Goal: Check status: Check status

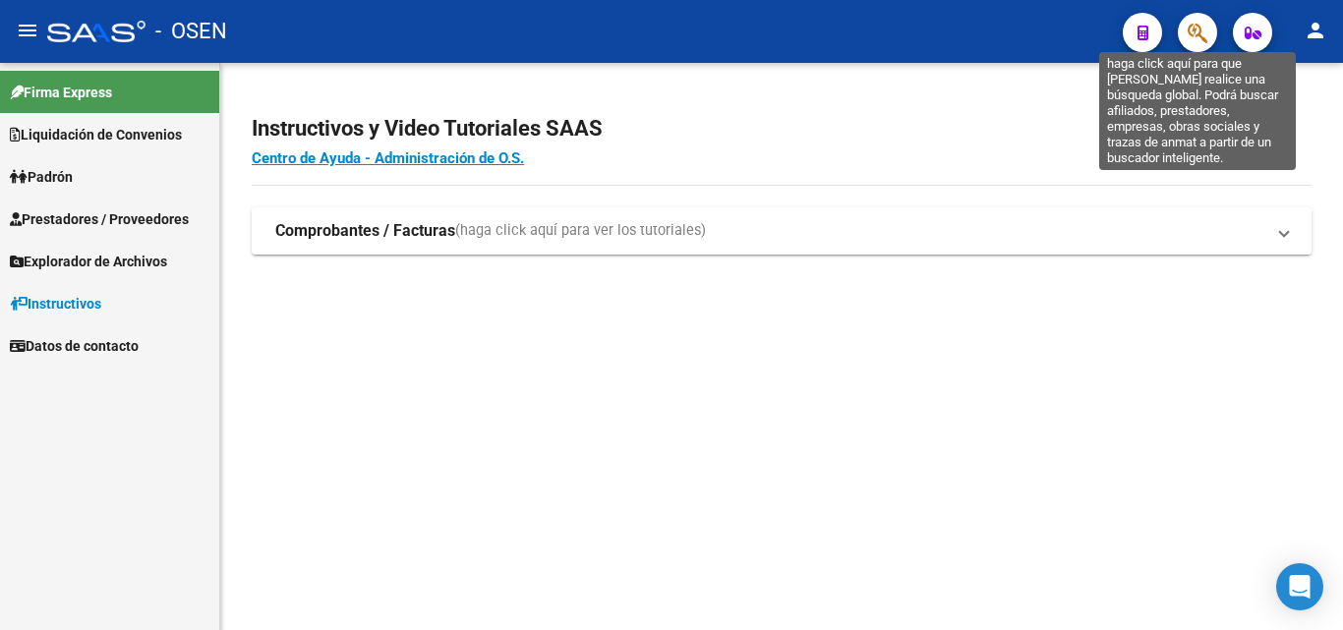
click at [1205, 29] on icon "button" at bounding box center [1198, 33] width 20 height 23
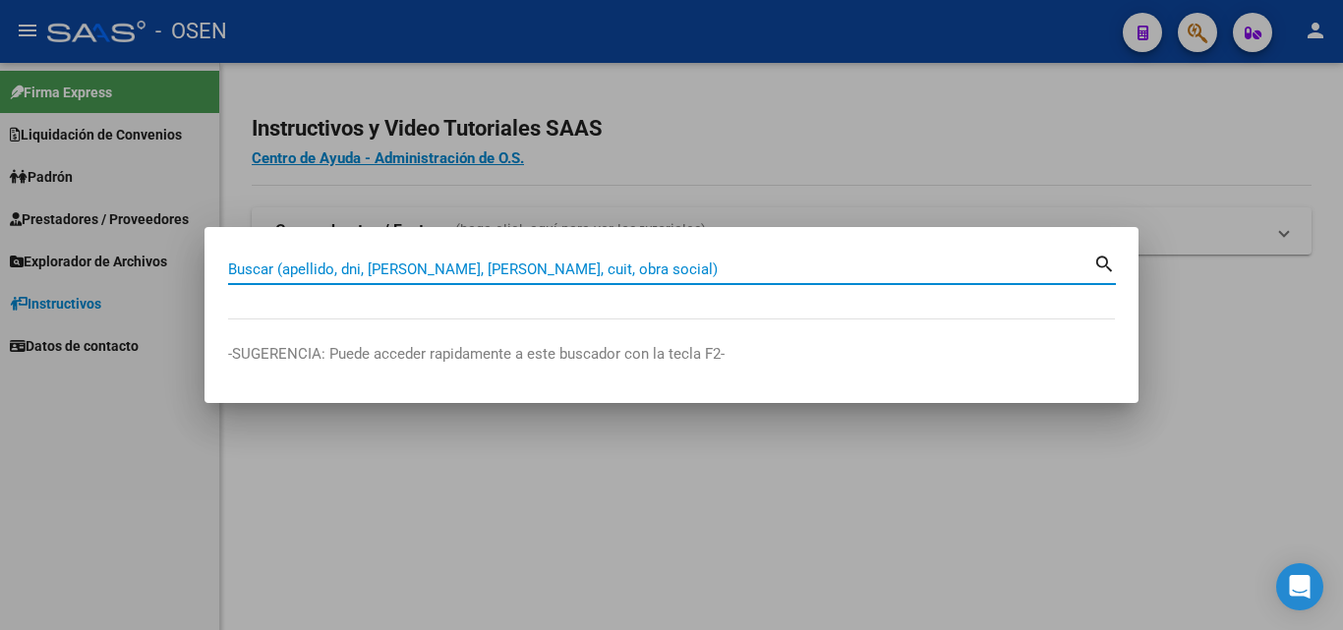
paste input "25118298"
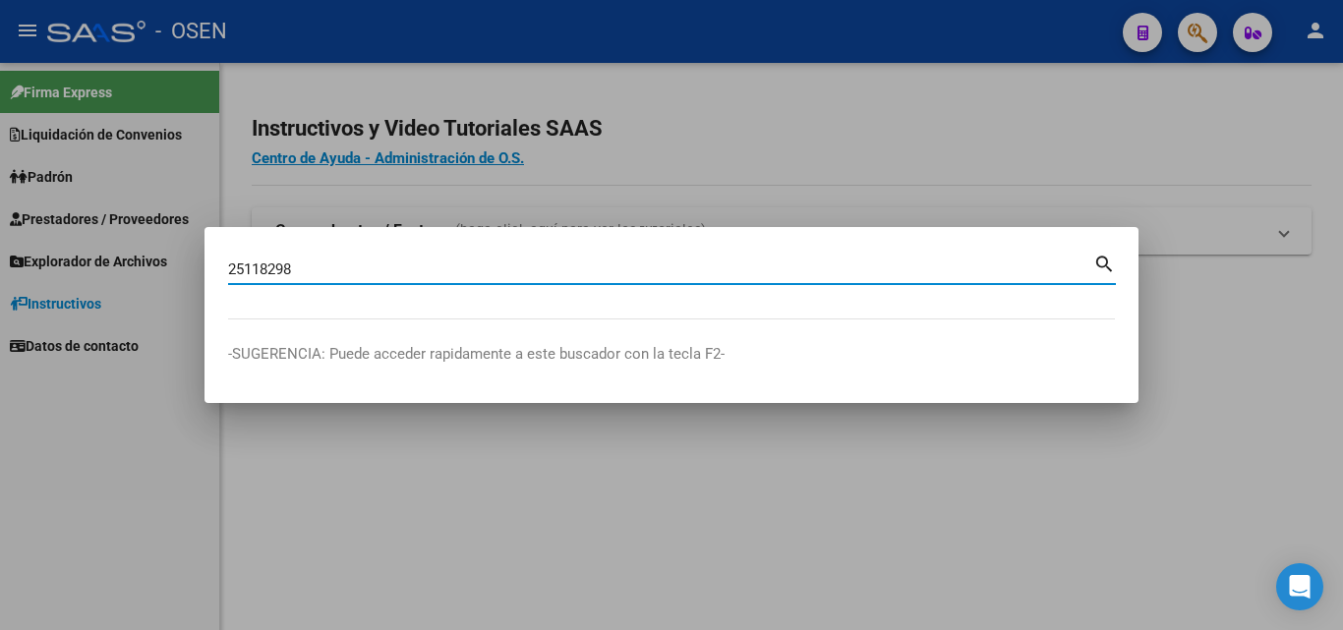
type input "25118298"
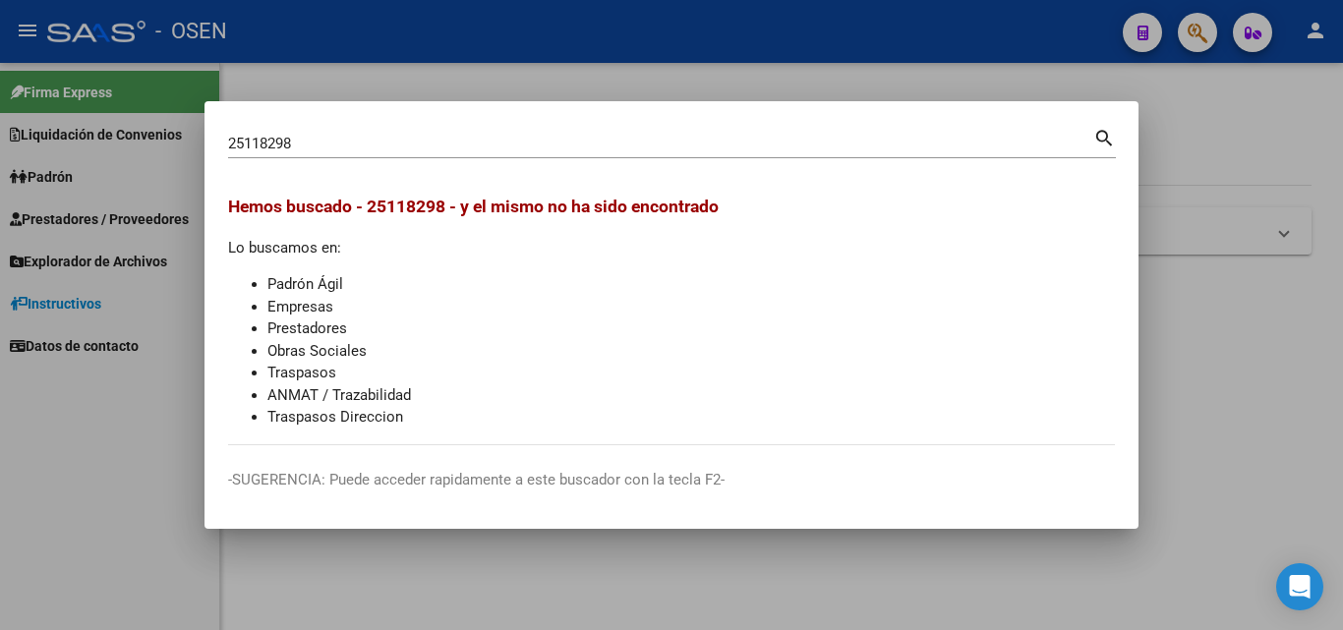
click at [1261, 328] on div at bounding box center [671, 315] width 1343 height 630
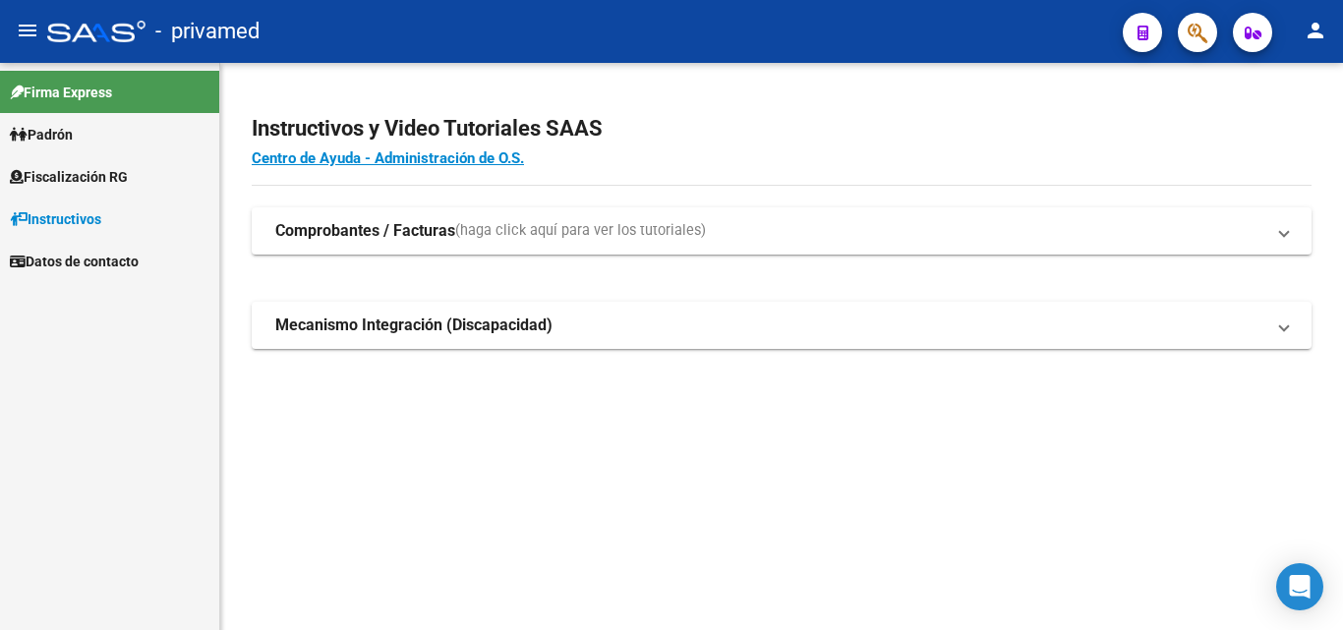
click at [1186, 35] on button "button" at bounding box center [1197, 32] width 39 height 39
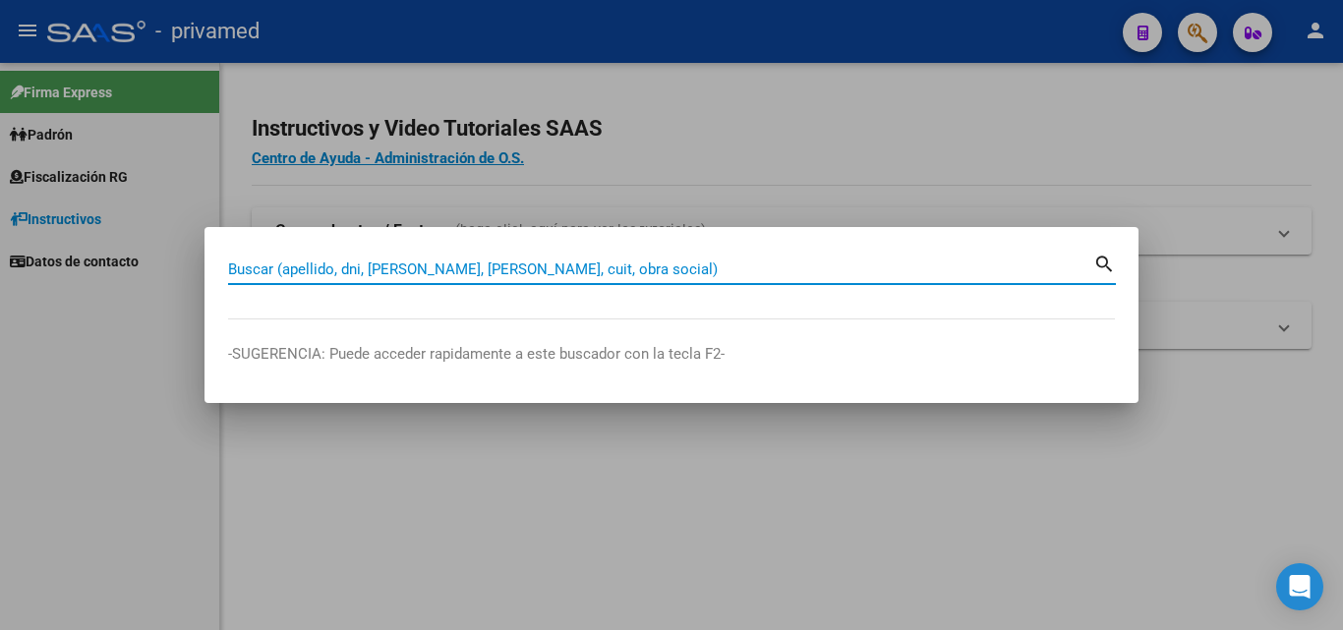
paste input "20162899970"
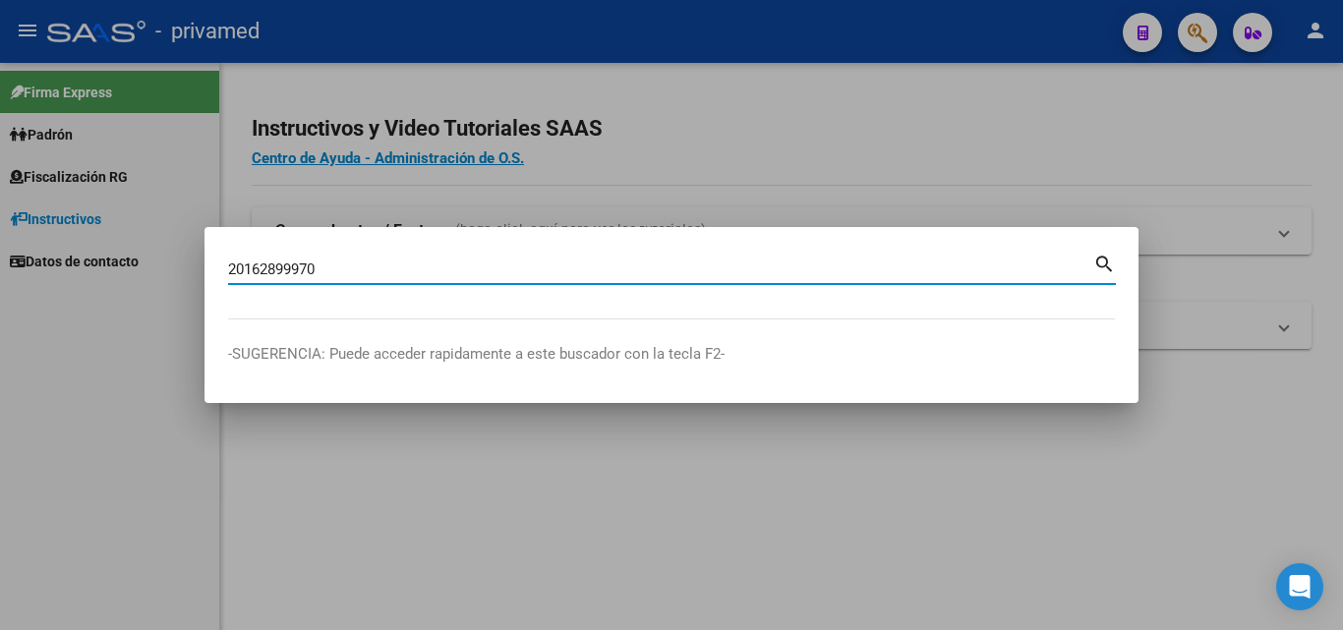
type input "20162899970"
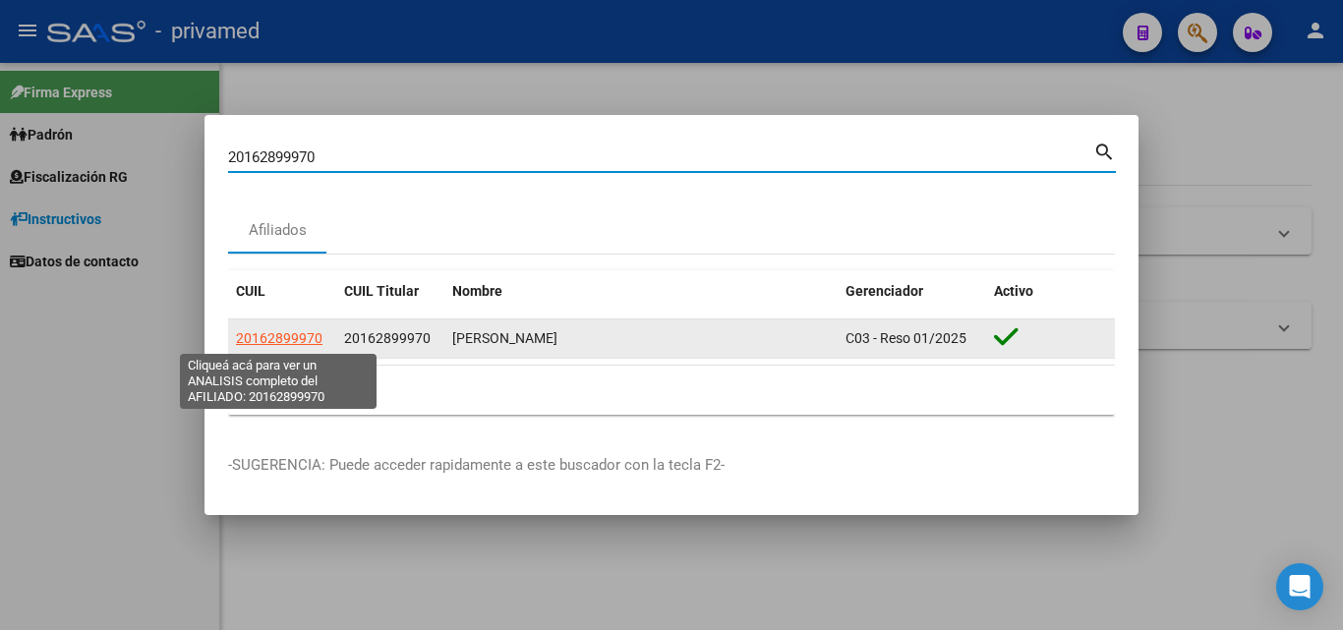
click at [282, 337] on span "20162899970" at bounding box center [279, 338] width 87 height 16
type textarea "20162899970"
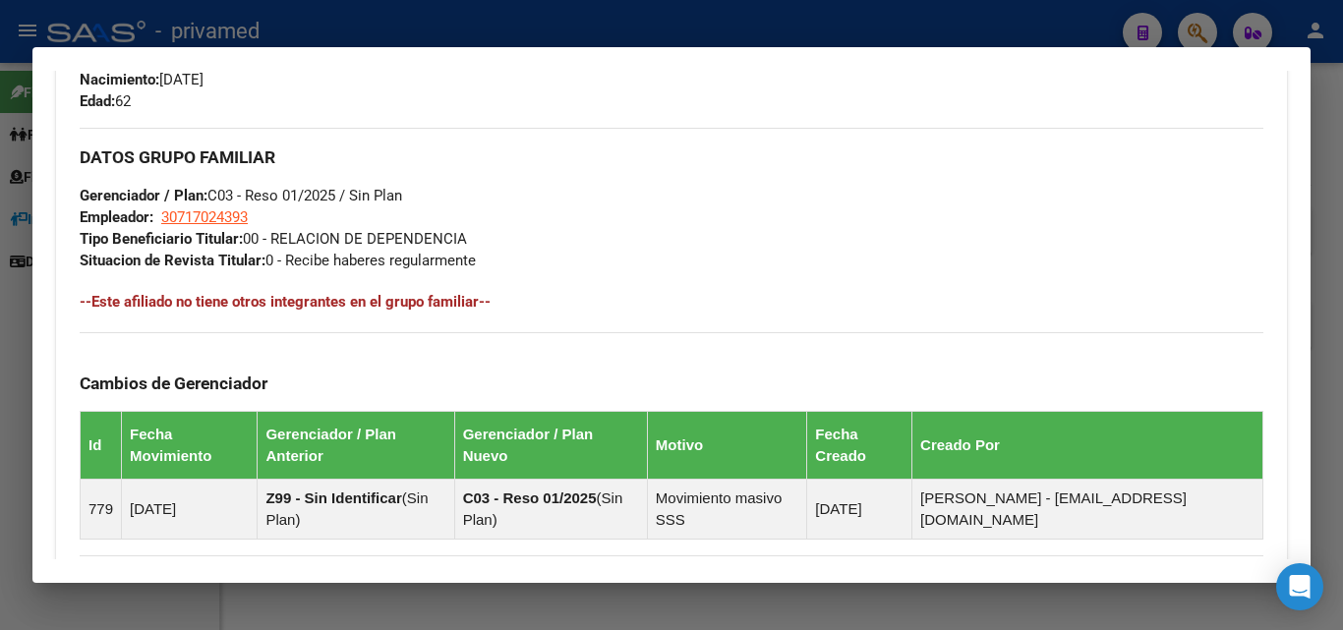
scroll to position [1171, 0]
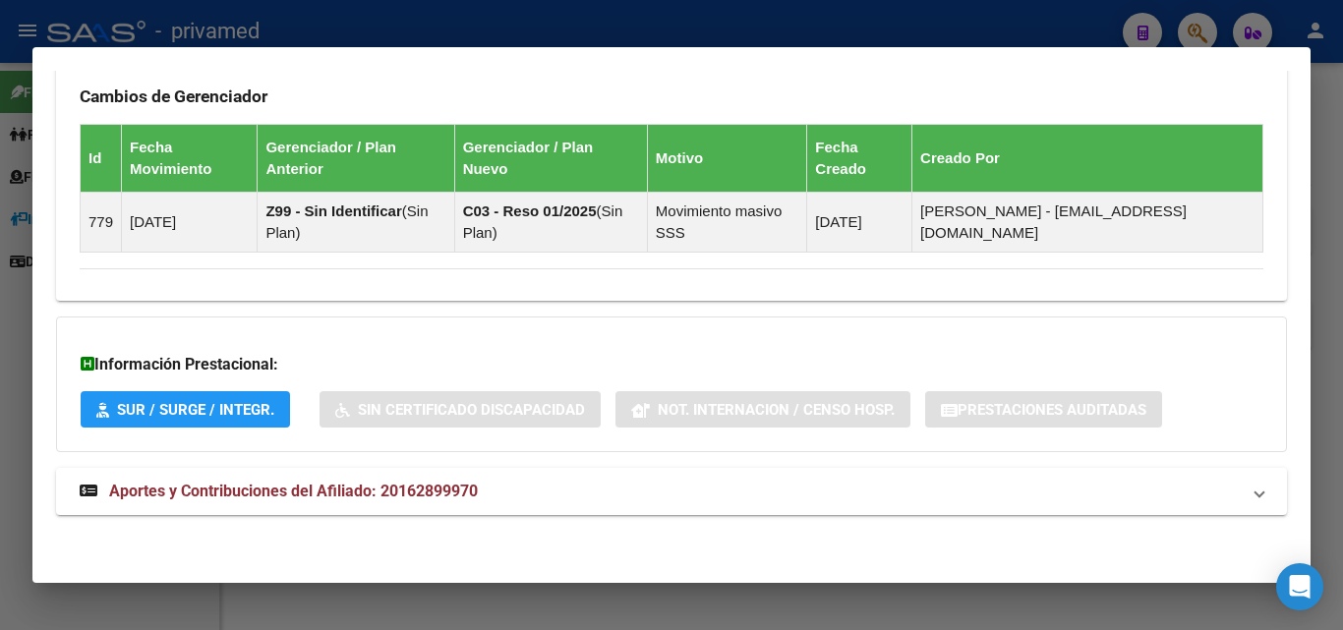
drag, startPoint x: 694, startPoint y: 487, endPoint x: 715, endPoint y: 447, distance: 45.3
click at [695, 487] on mat-panel-title "Aportes y Contribuciones del Afiliado: 20162899970" at bounding box center [660, 492] width 1161 height 24
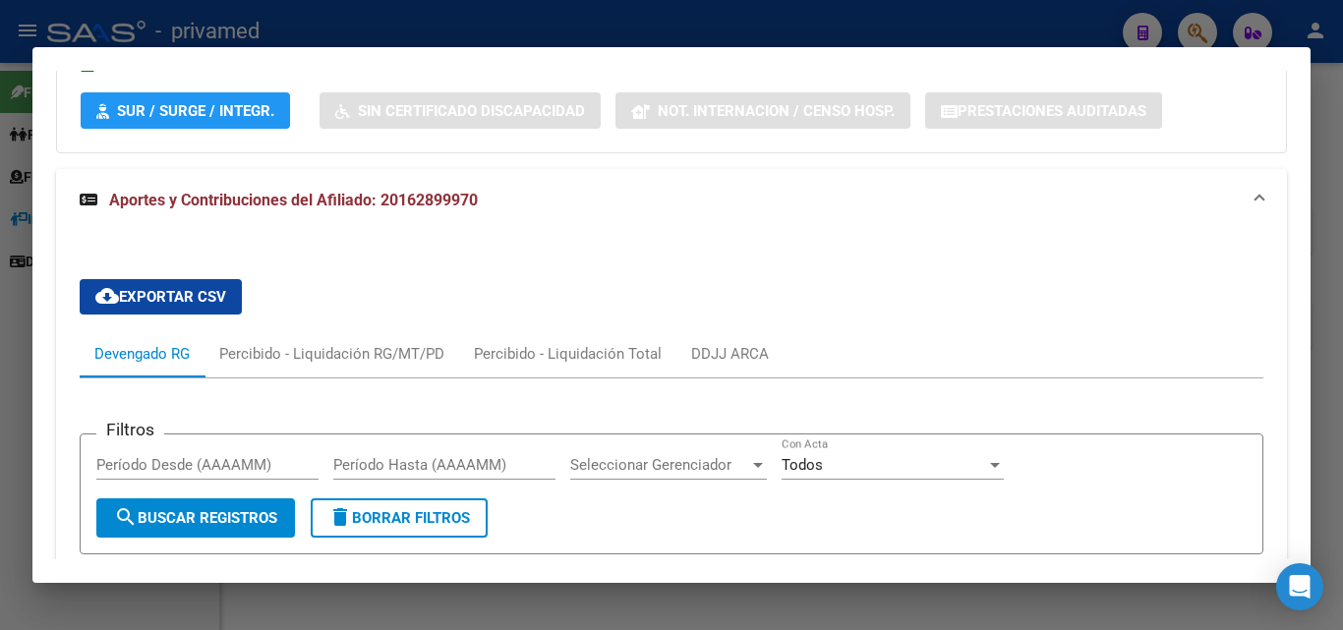
scroll to position [1864, 0]
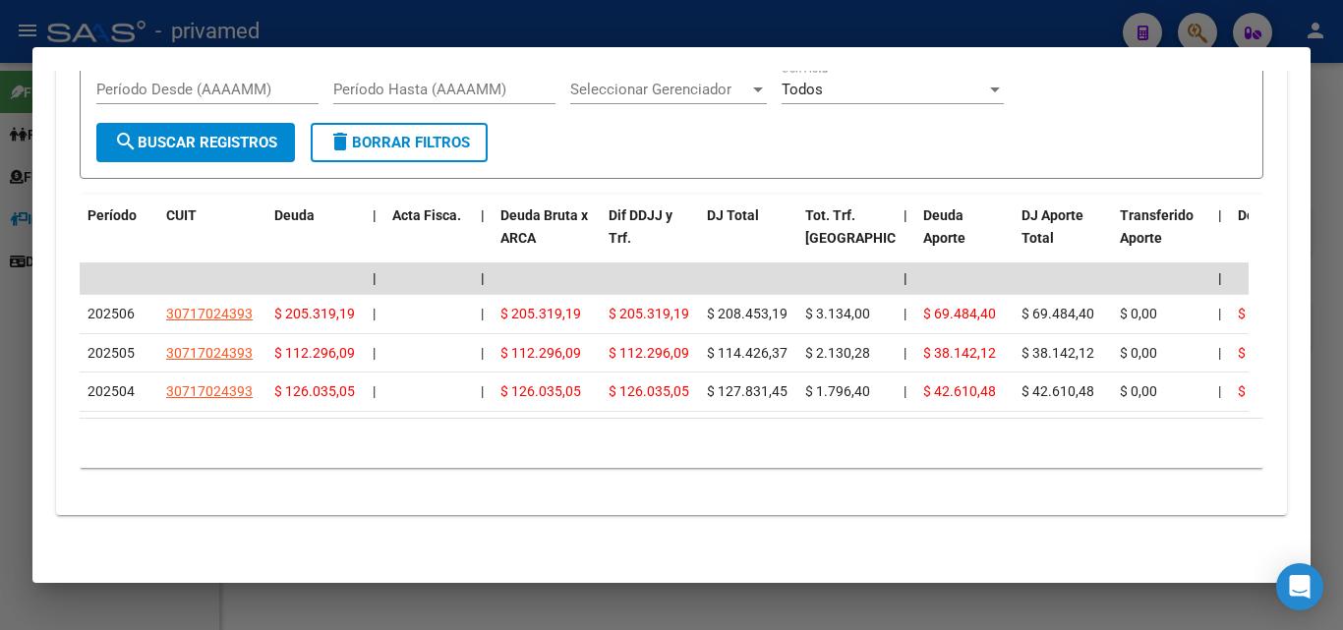
click at [480, 140] on button "delete Borrar Filtros" at bounding box center [399, 142] width 177 height 39
click at [1343, 417] on div at bounding box center [671, 315] width 1343 height 630
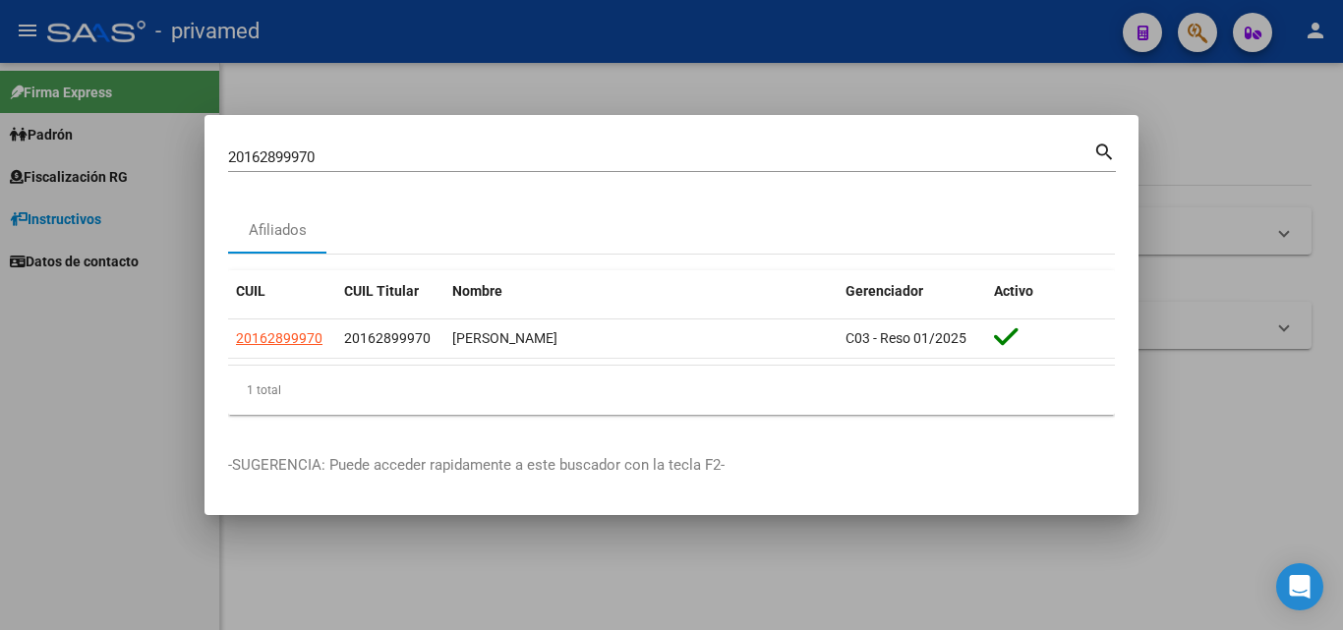
click at [1268, 493] on div at bounding box center [671, 315] width 1343 height 630
